Goal: Use online tool/utility: Utilize a website feature to perform a specific function

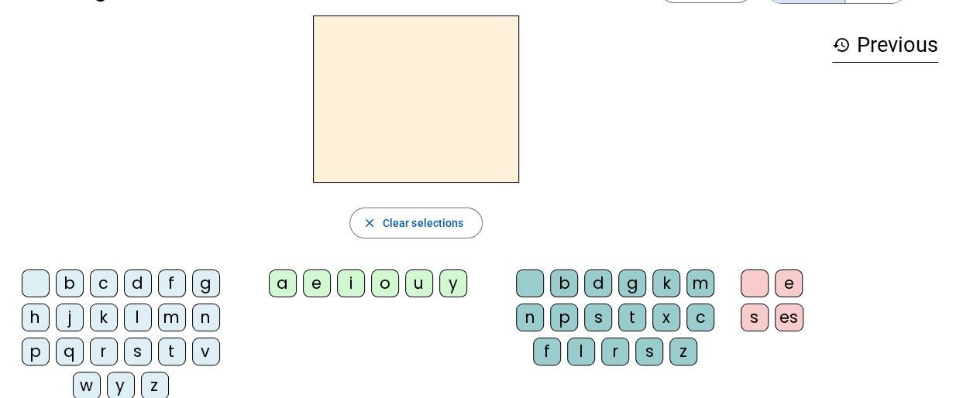
scroll to position [77, 0]
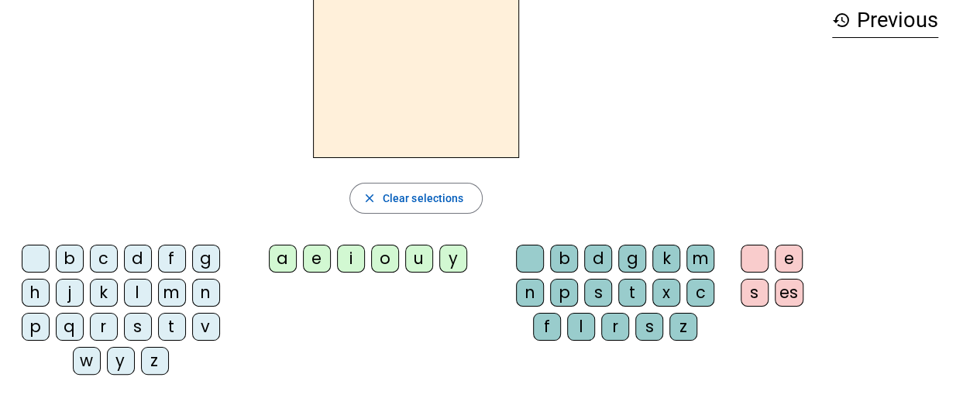
click at [143, 288] on div "l" at bounding box center [138, 293] width 28 height 28
click at [286, 255] on div "a" at bounding box center [283, 259] width 28 height 28
click at [702, 290] on div "c" at bounding box center [700, 293] width 28 height 28
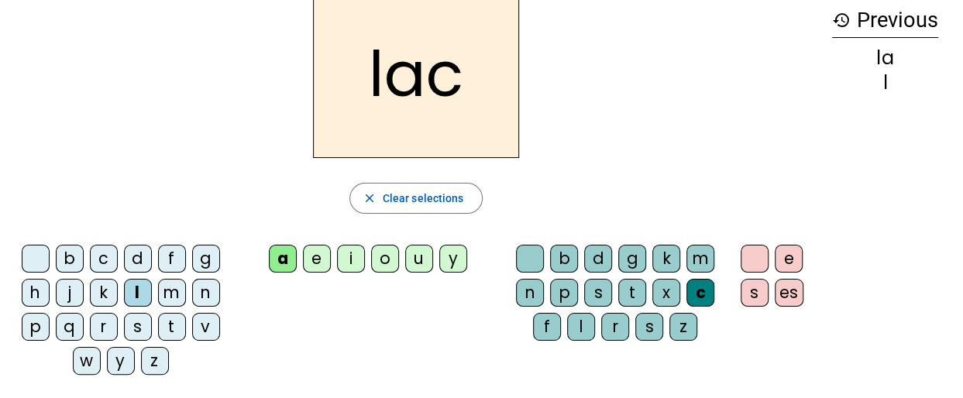
click at [170, 324] on div "t" at bounding box center [172, 327] width 28 height 28
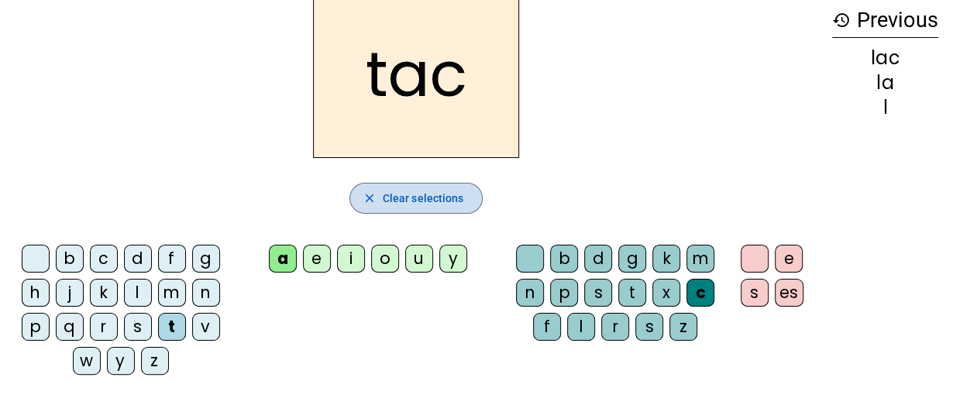
click at [454, 190] on span "Clear selections" at bounding box center [423, 198] width 81 height 19
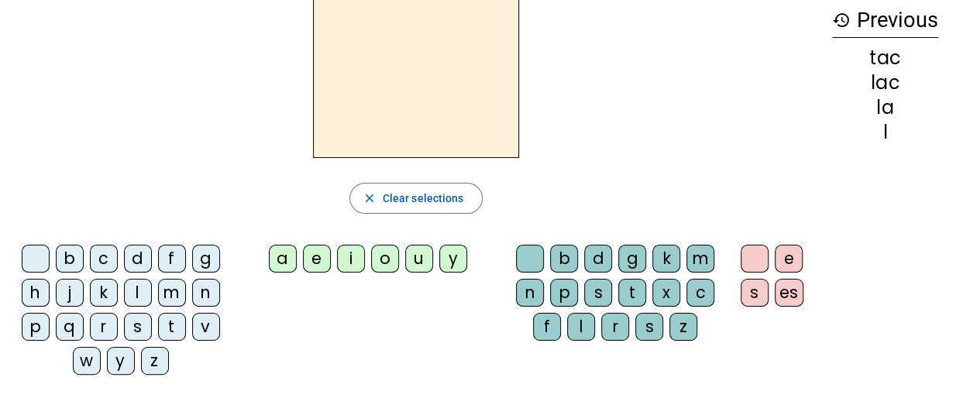
click at [169, 322] on div "t" at bounding box center [172, 327] width 28 height 28
click at [321, 259] on div "e" at bounding box center [317, 259] width 28 height 28
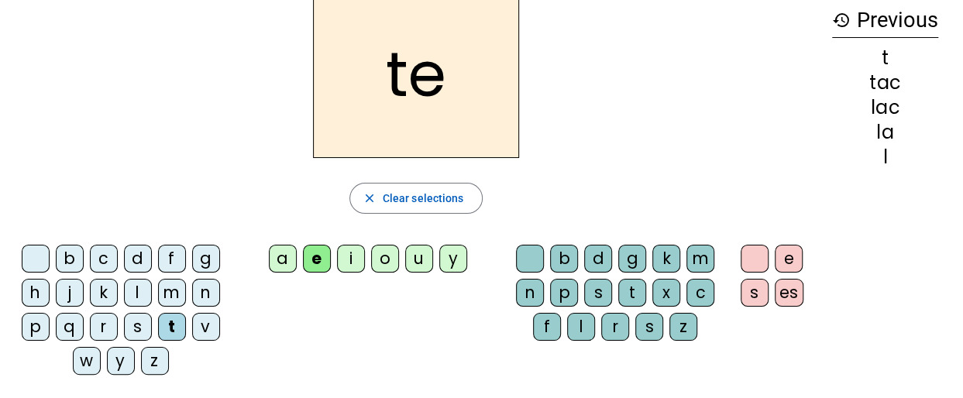
click at [414, 259] on div "u" at bounding box center [419, 259] width 28 height 28
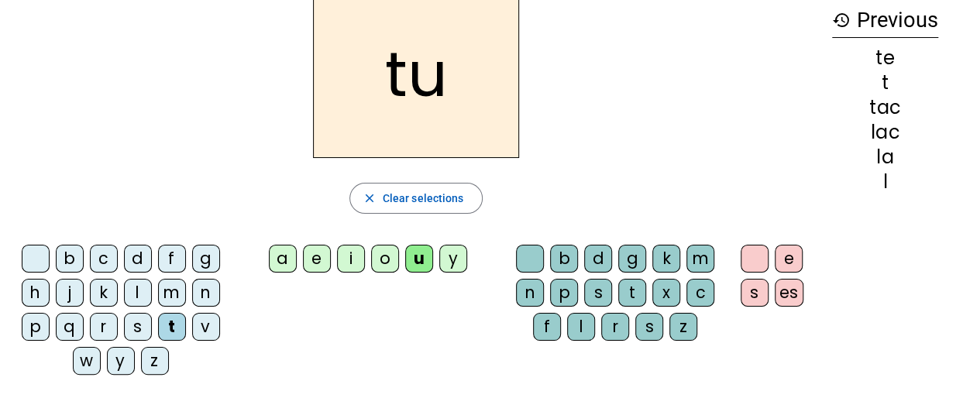
click at [458, 250] on div "y" at bounding box center [453, 259] width 28 height 28
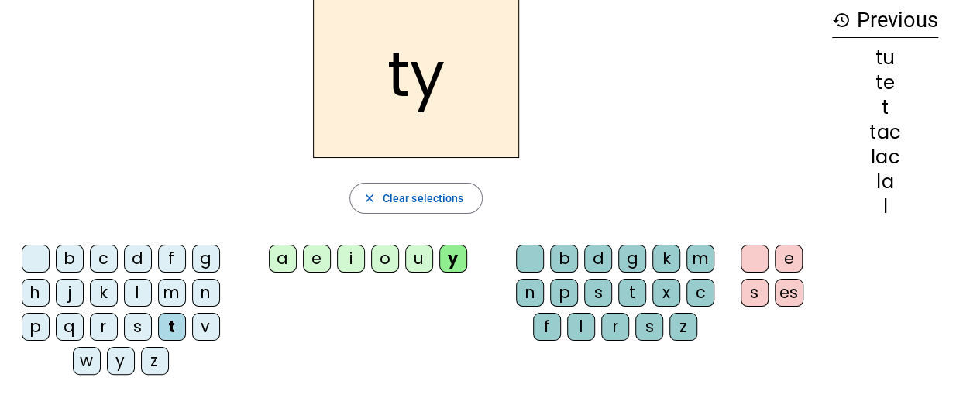
click at [389, 256] on div "o" at bounding box center [385, 259] width 28 height 28
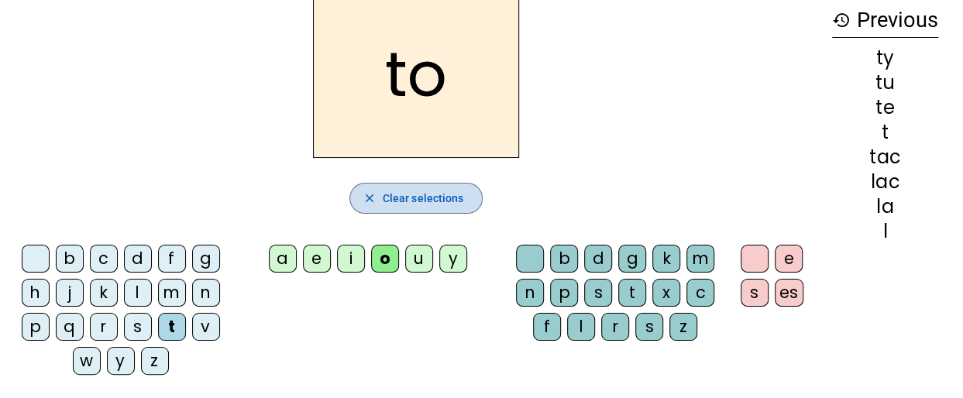
click at [418, 192] on span "Clear selections" at bounding box center [423, 198] width 81 height 19
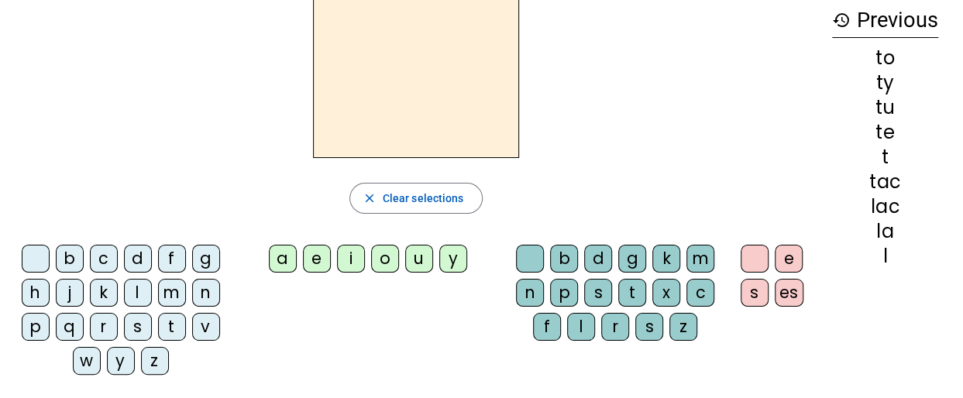
click at [138, 254] on div "d" at bounding box center [138, 259] width 28 height 28
click at [417, 255] on div "u" at bounding box center [419, 259] width 28 height 28
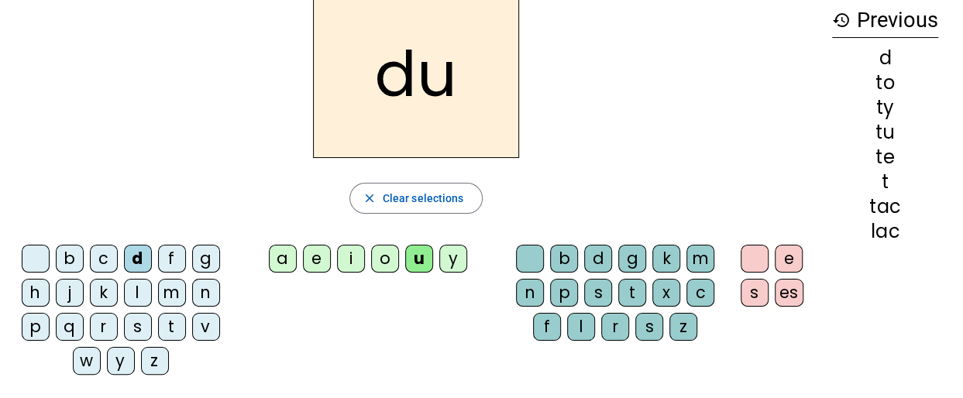
click at [702, 285] on div "c" at bounding box center [700, 293] width 28 height 28
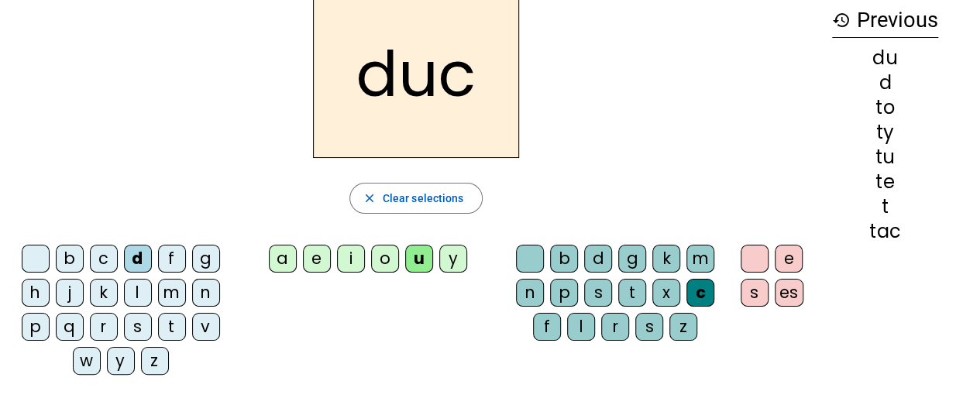
click at [175, 322] on div "t" at bounding box center [172, 327] width 28 height 28
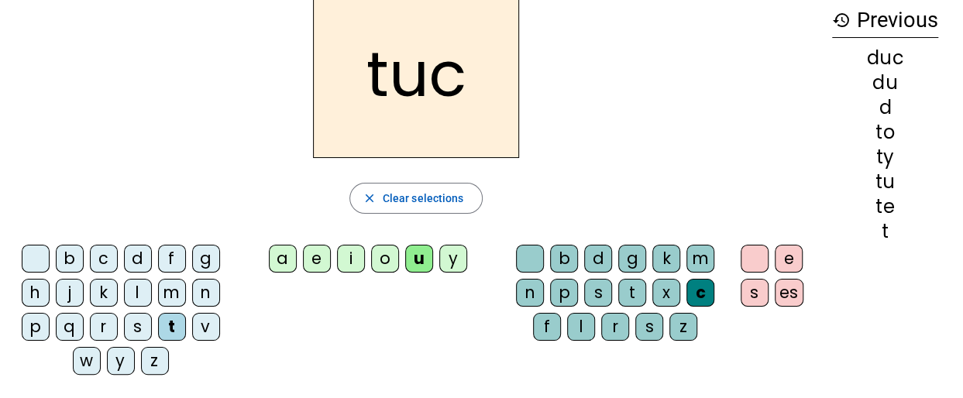
click at [175, 284] on div "m" at bounding box center [172, 293] width 28 height 28
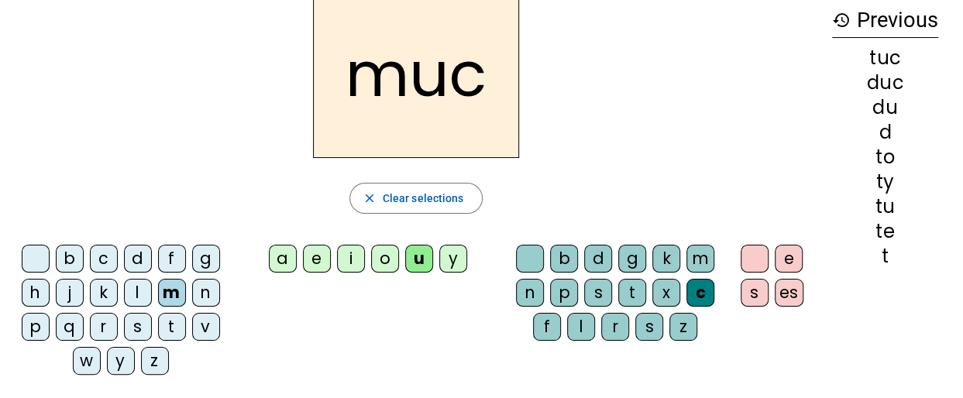
click at [539, 185] on div "close Clear selections" at bounding box center [415, 198] width 807 height 31
